Goal: Check status

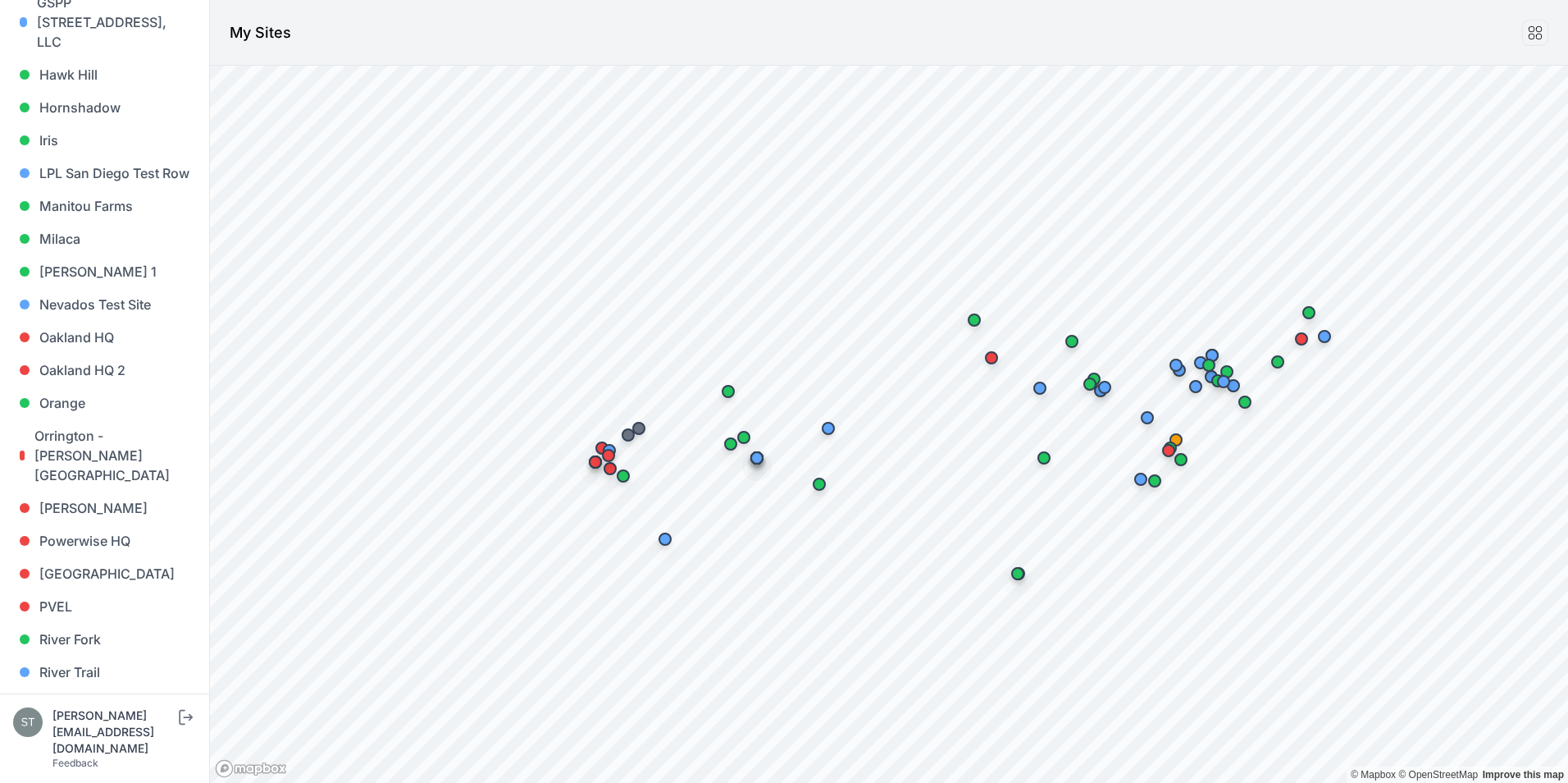
scroll to position [902, 0]
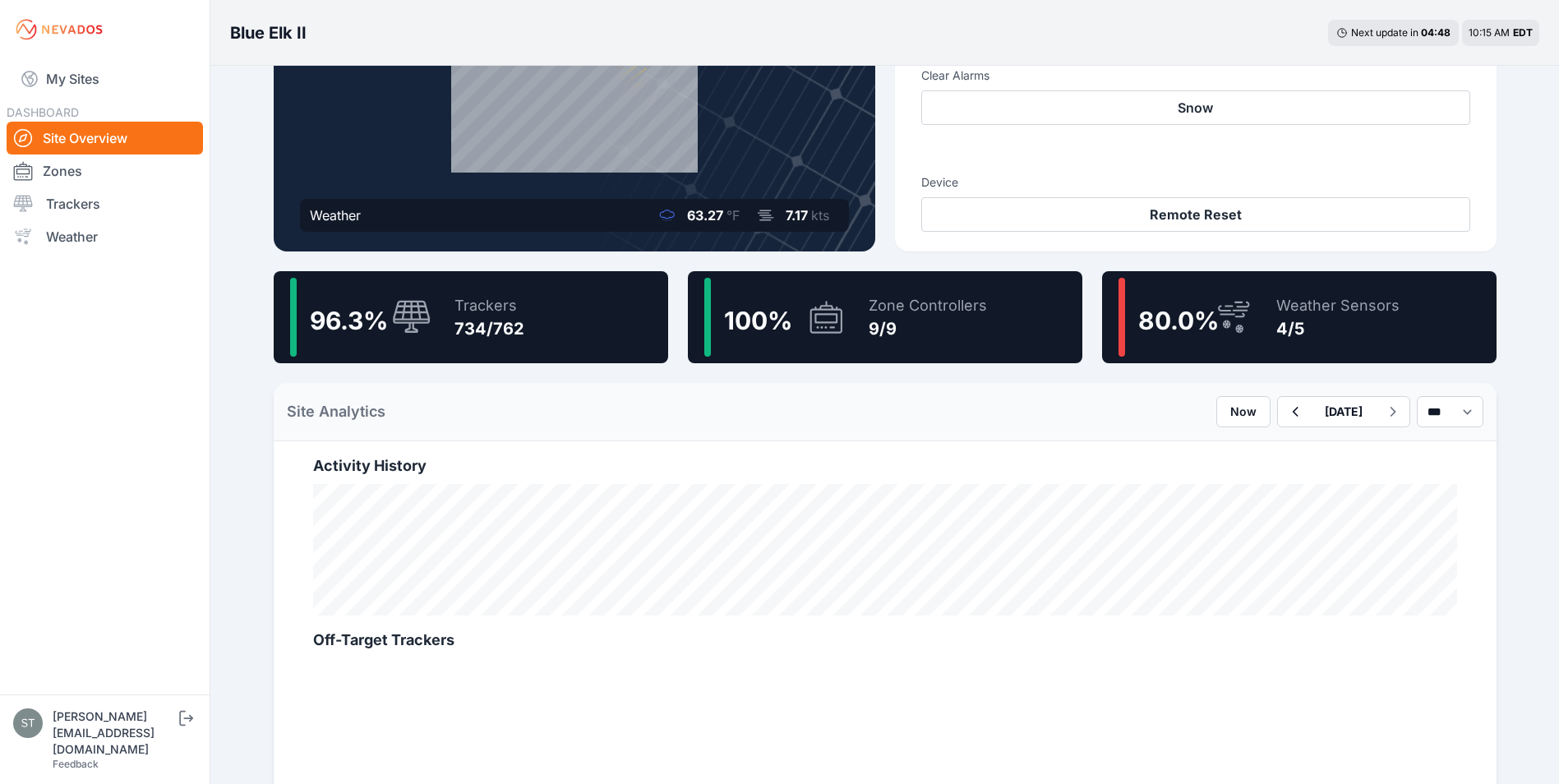
scroll to position [246, 0]
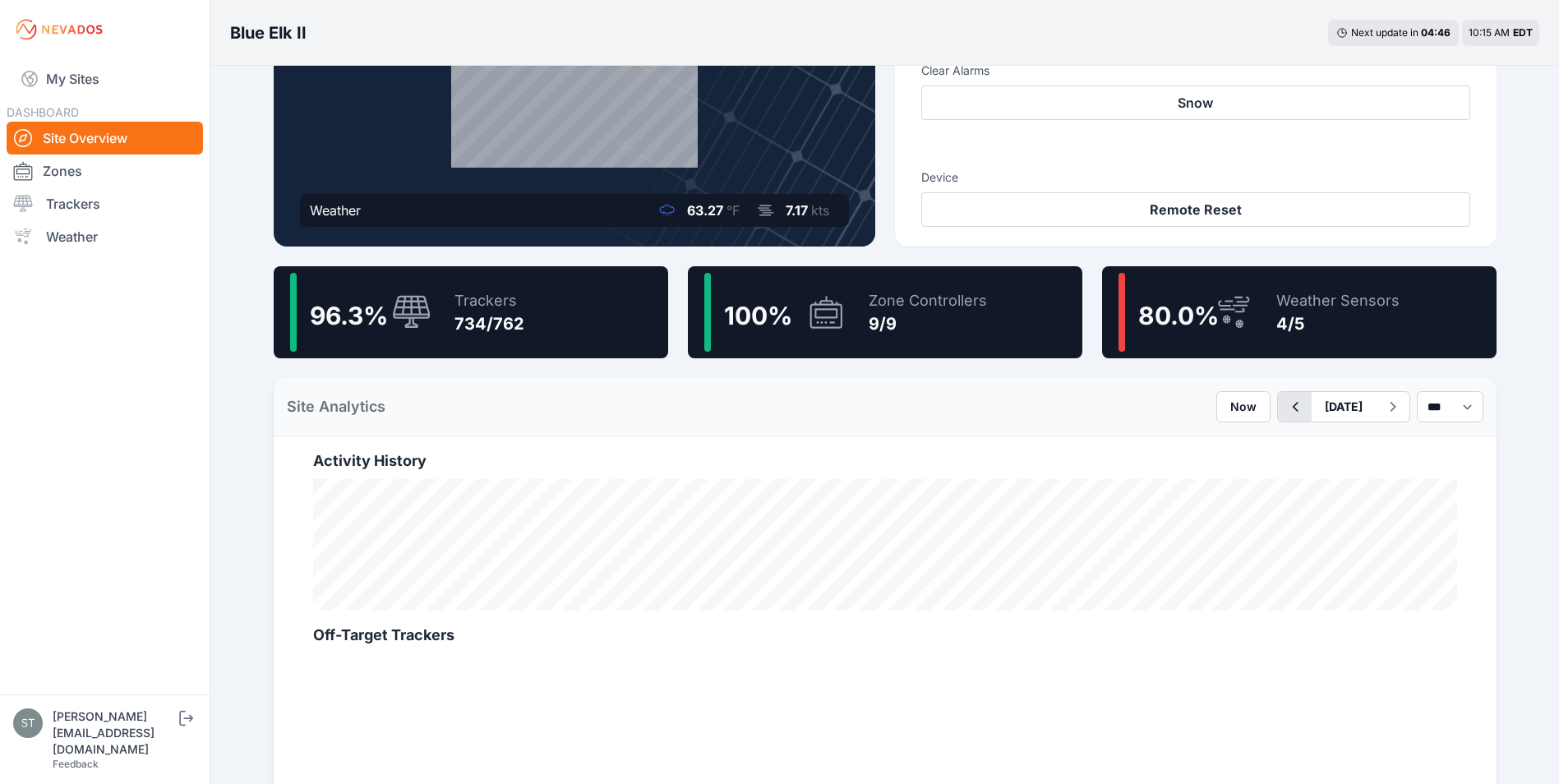
click at [1285, 403] on icon "button" at bounding box center [1295, 407] width 21 height 20
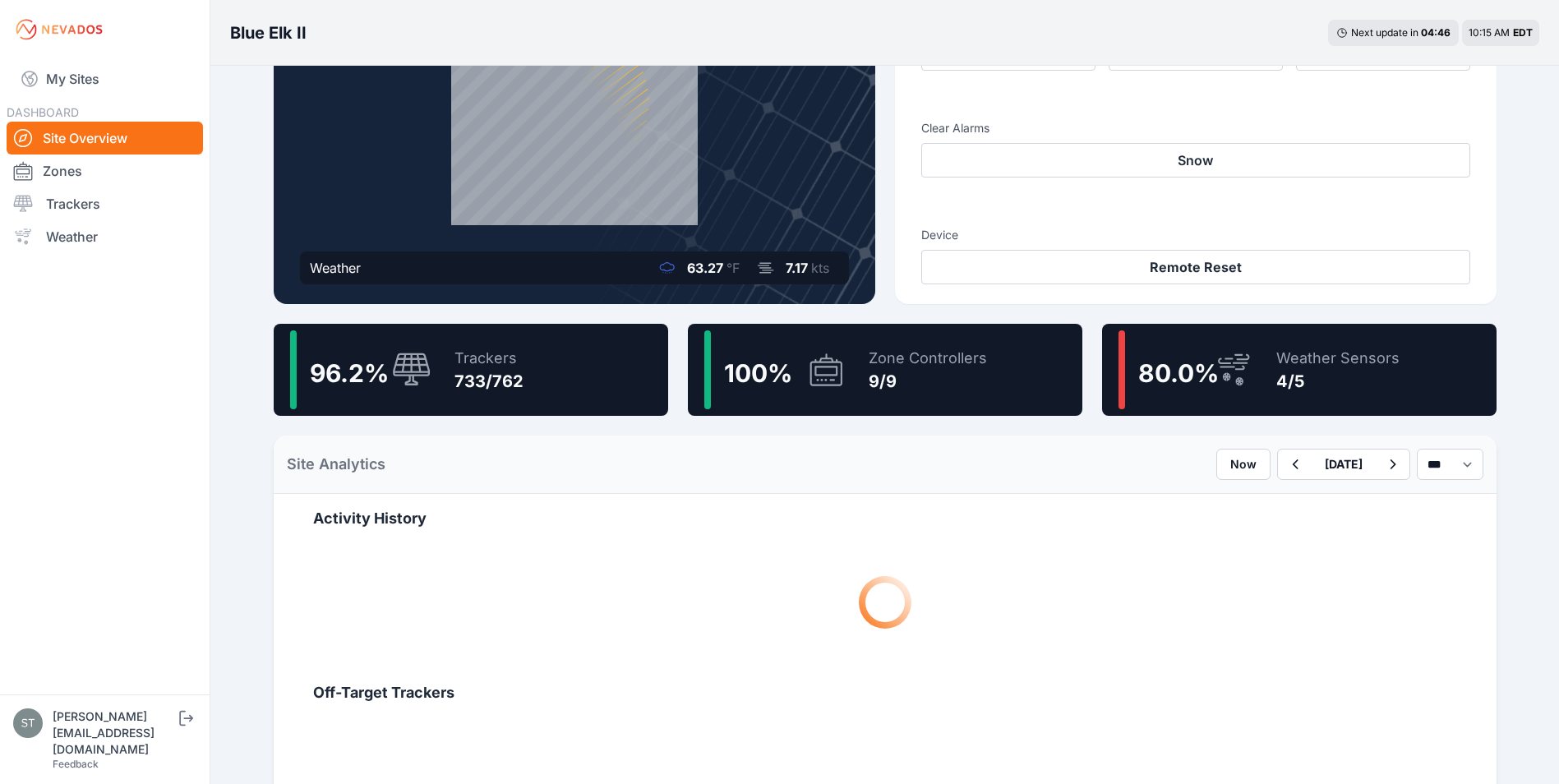
scroll to position [246, 0]
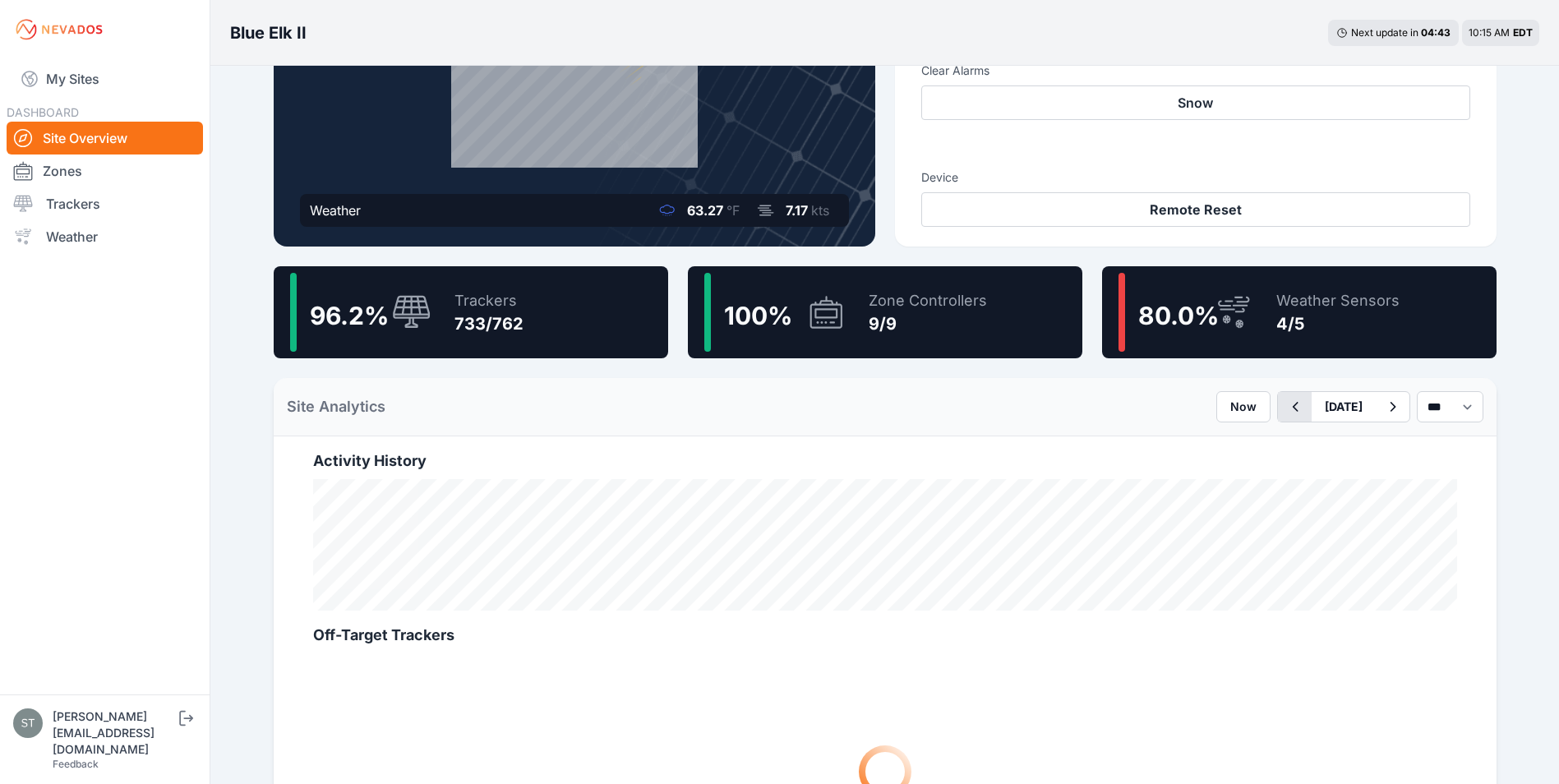
click at [1285, 402] on icon "button" at bounding box center [1295, 407] width 21 height 20
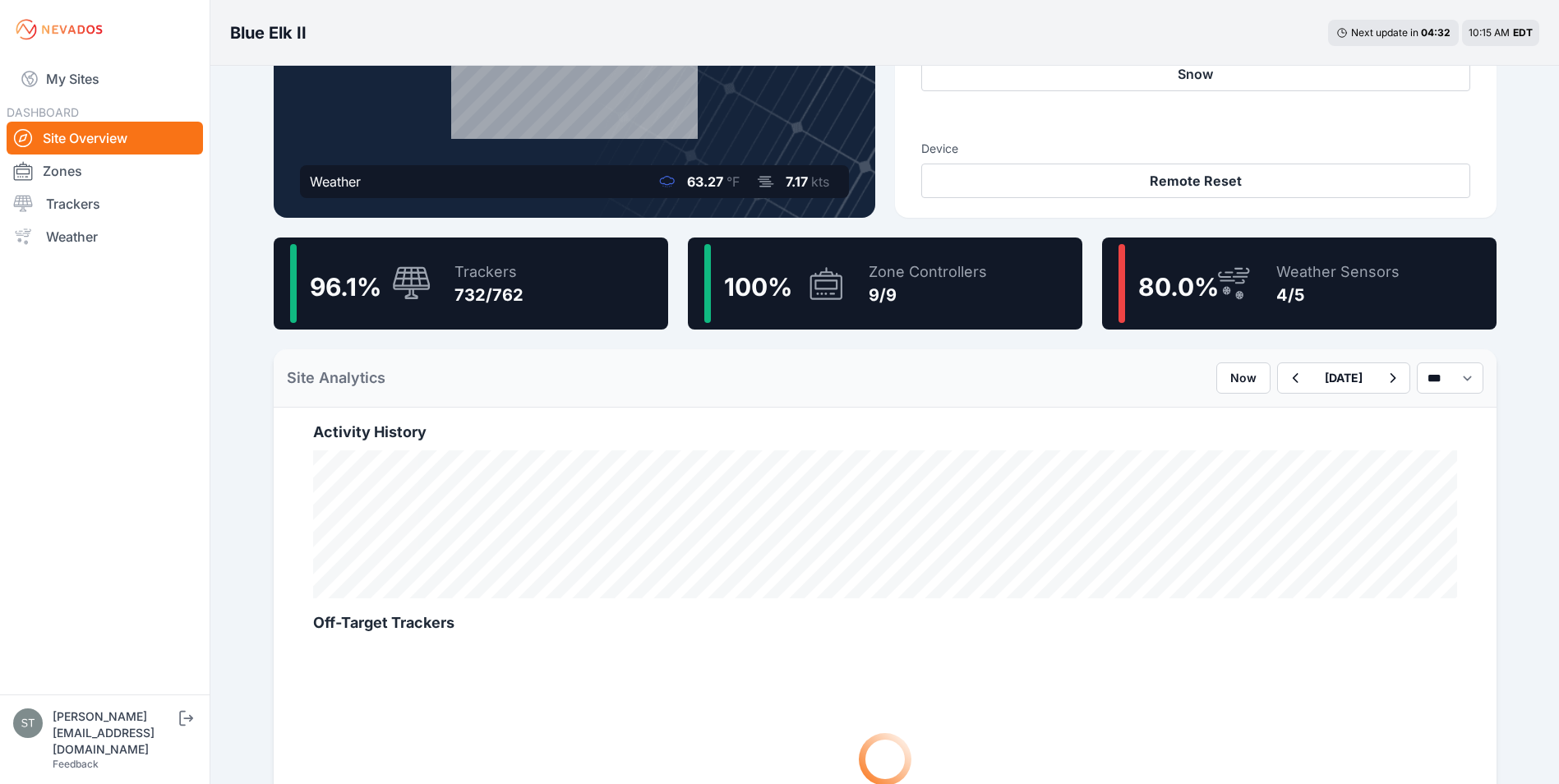
scroll to position [246, 0]
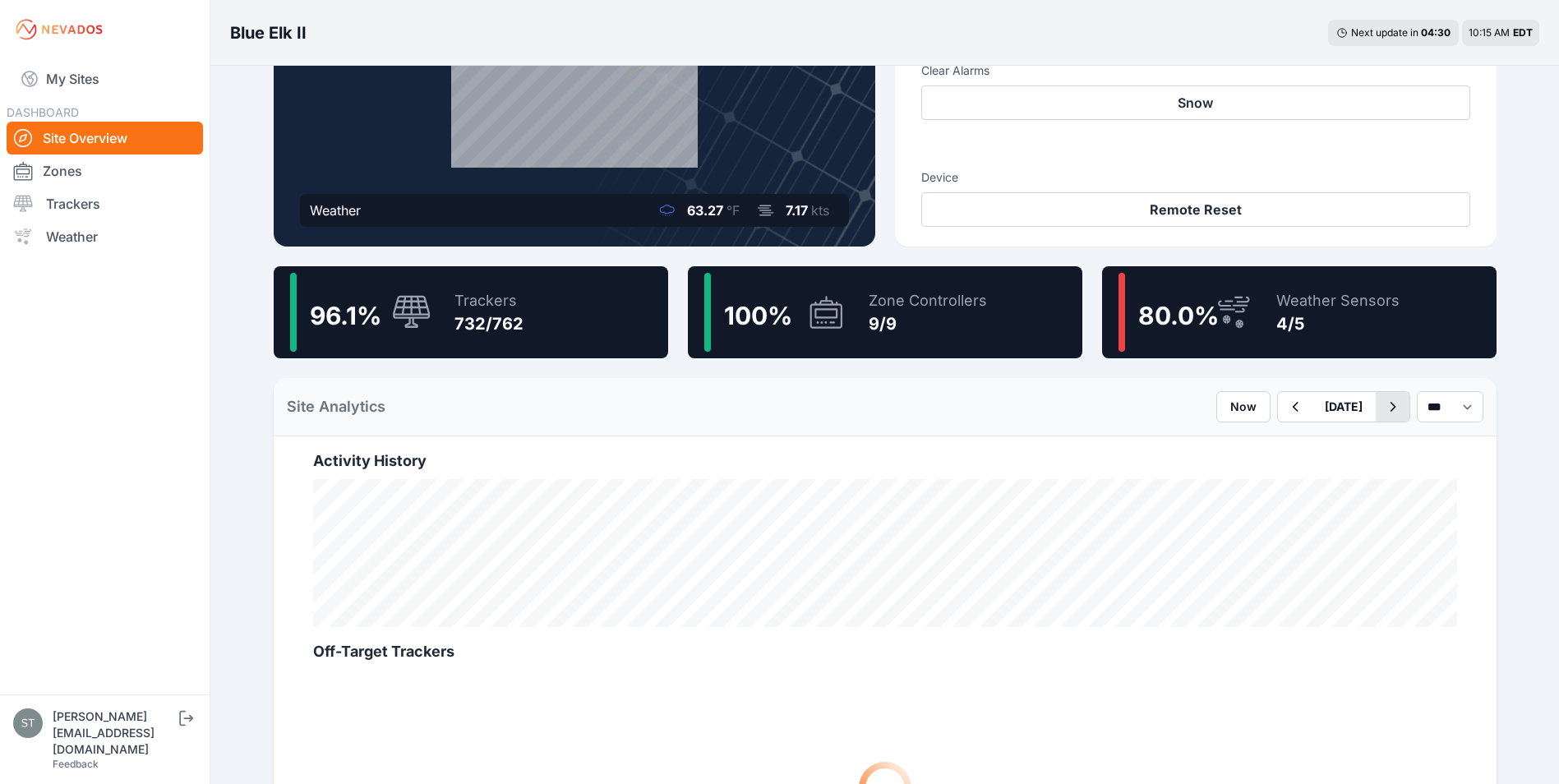
click at [1382, 408] on icon "button" at bounding box center [1393, 407] width 21 height 20
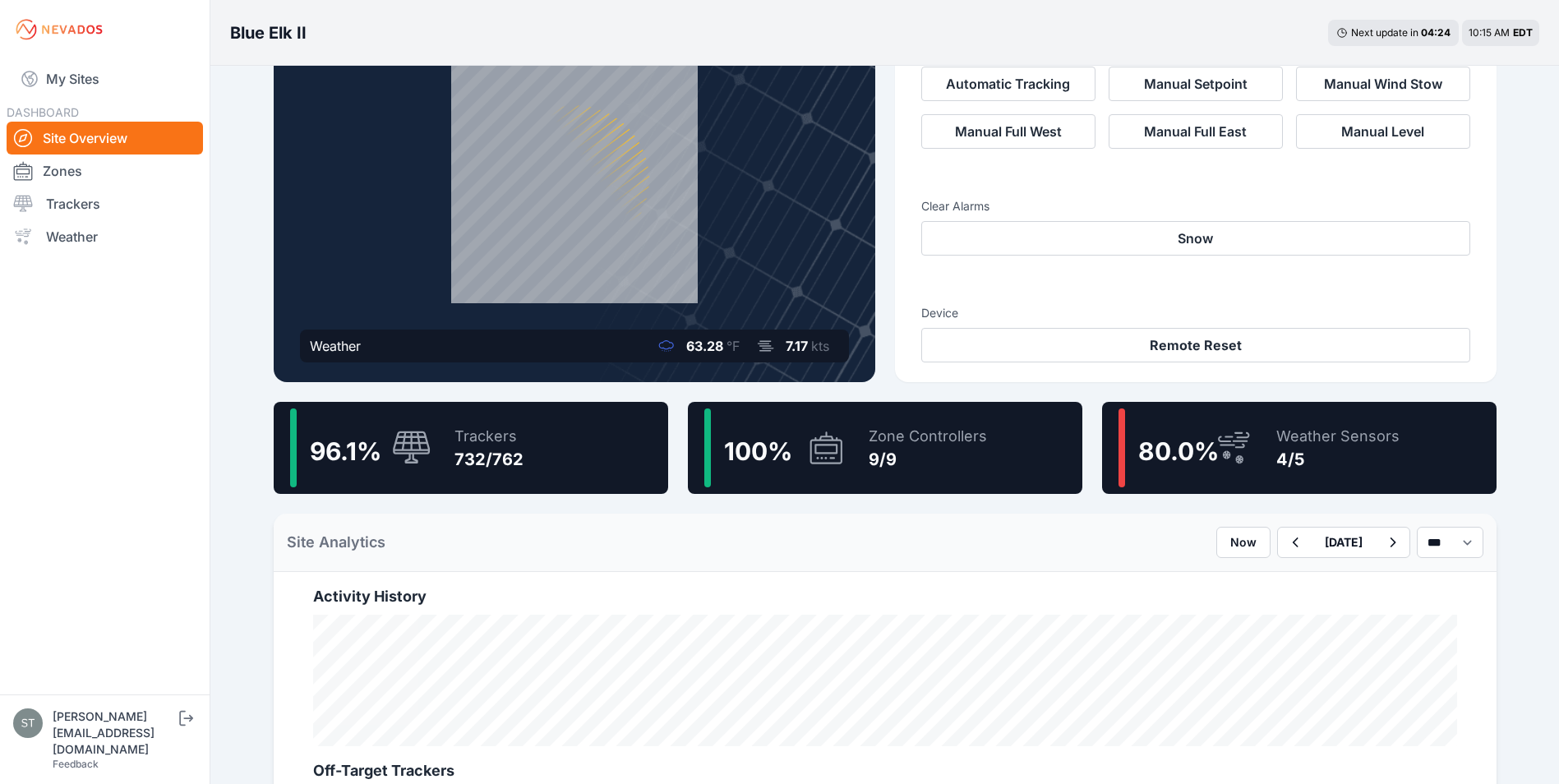
scroll to position [82, 0]
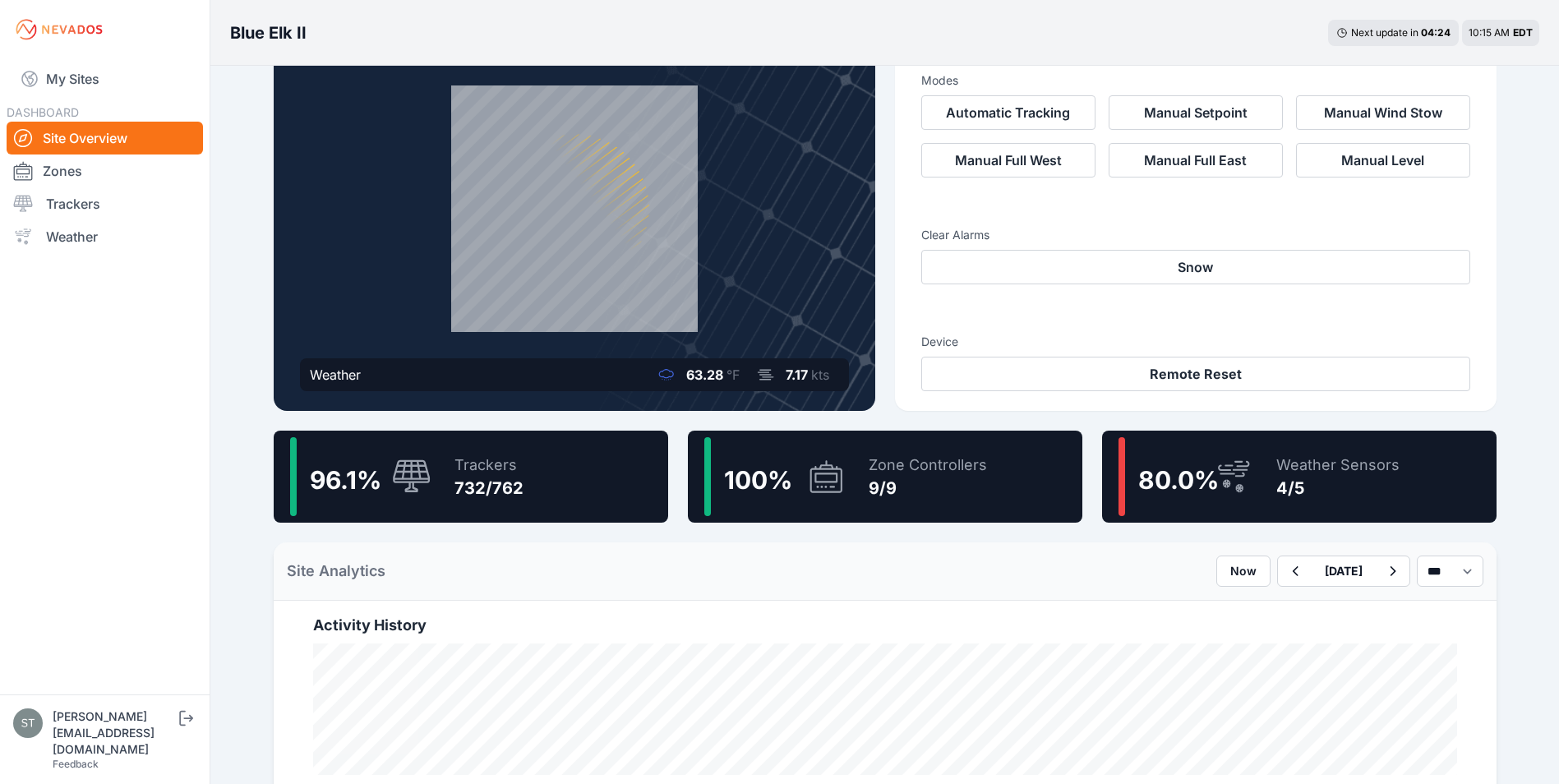
click at [1320, 393] on div "Commands Modes Automatic Tracking Manual Setpoint Manual Wind Stow Manual Full …" at bounding box center [1196, 206] width 602 height 408
click at [1273, 479] on div "Weather Sensors 4/5" at bounding box center [1330, 477] width 139 height 79
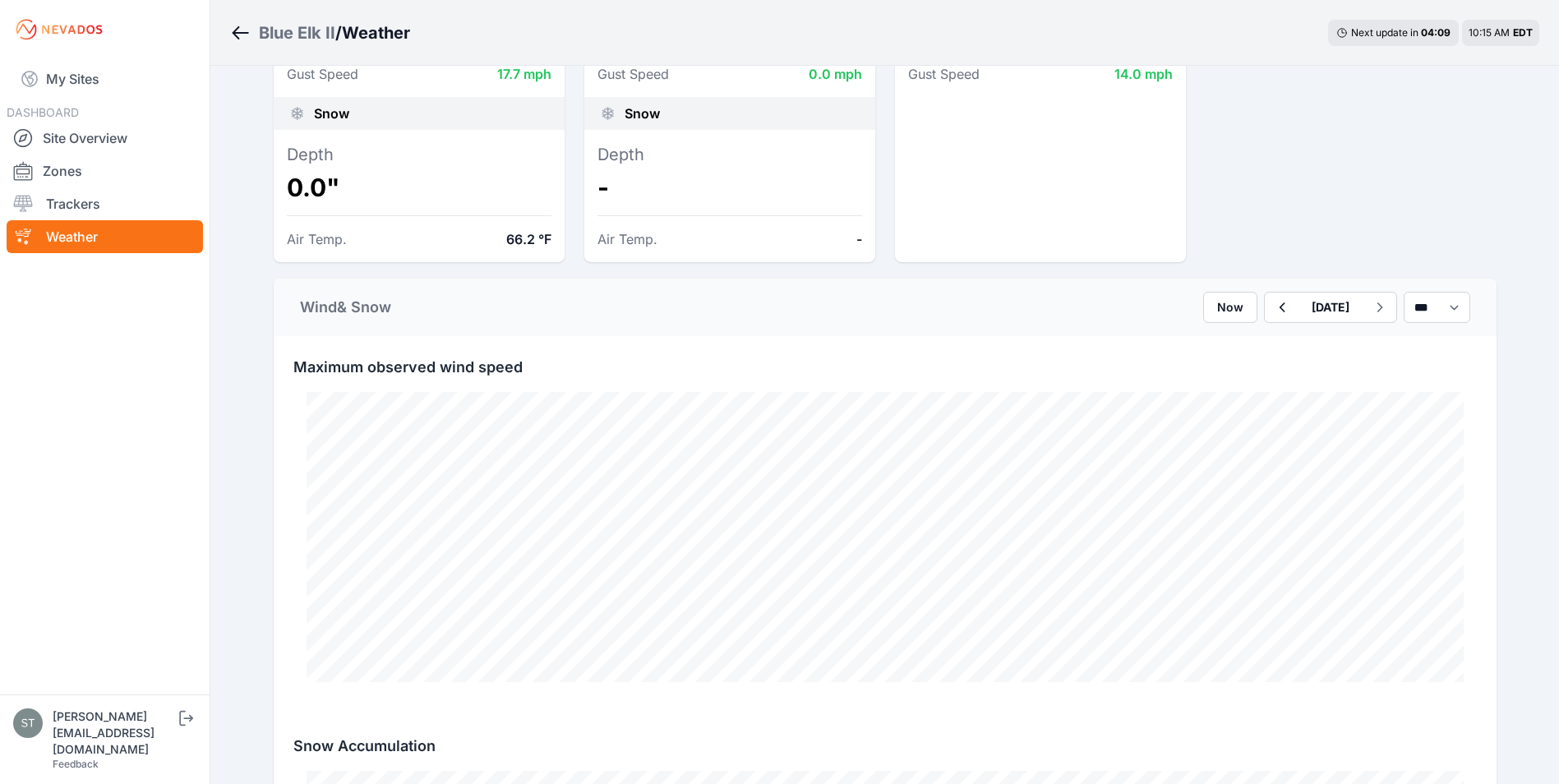
scroll to position [493, 0]
click at [1271, 312] on icon "button" at bounding box center [1282, 310] width 21 height 20
click at [1271, 308] on icon "button" at bounding box center [1282, 310] width 21 height 20
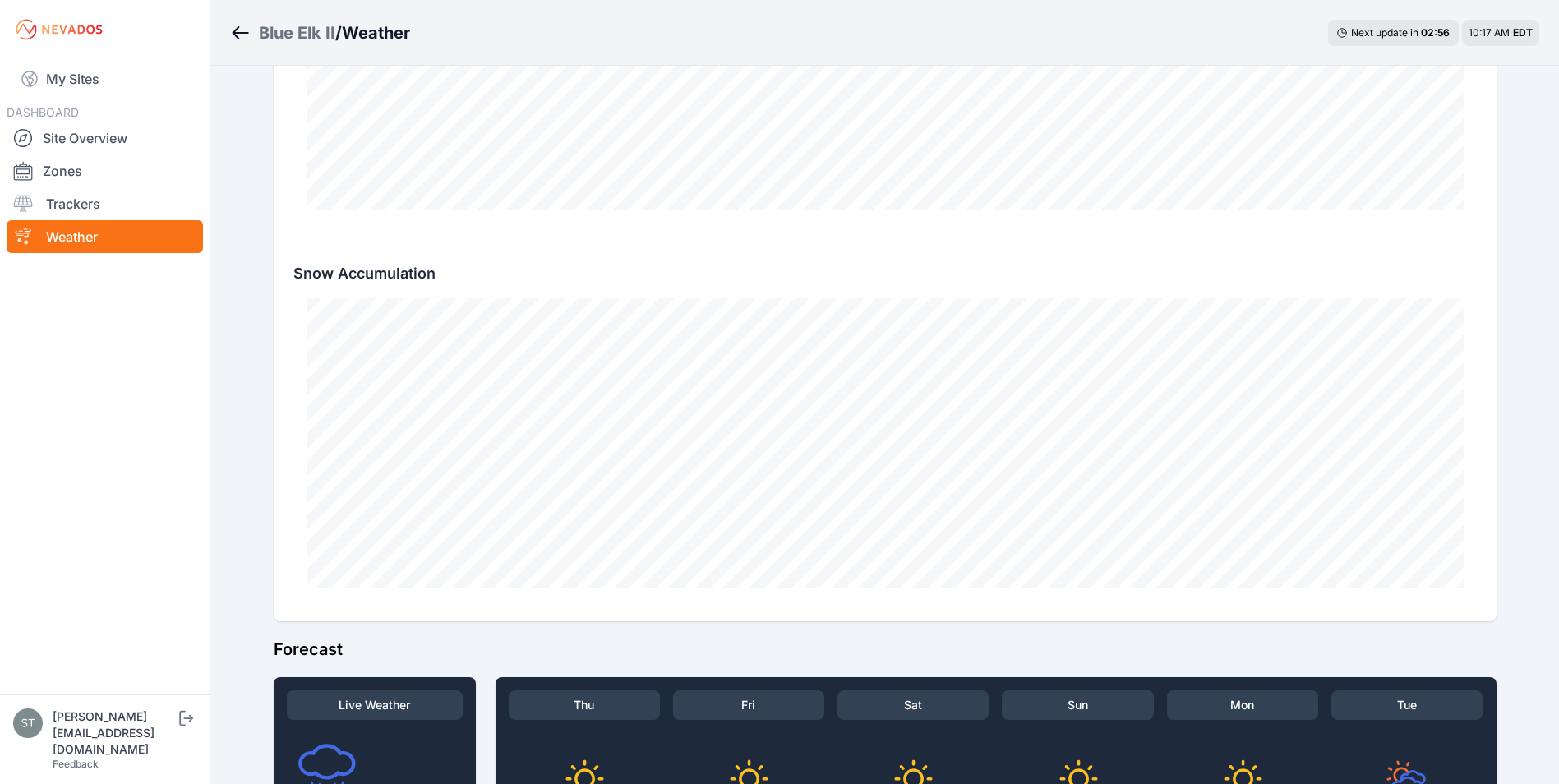
scroll to position [985, 0]
